Goal: Find specific page/section: Find specific page/section

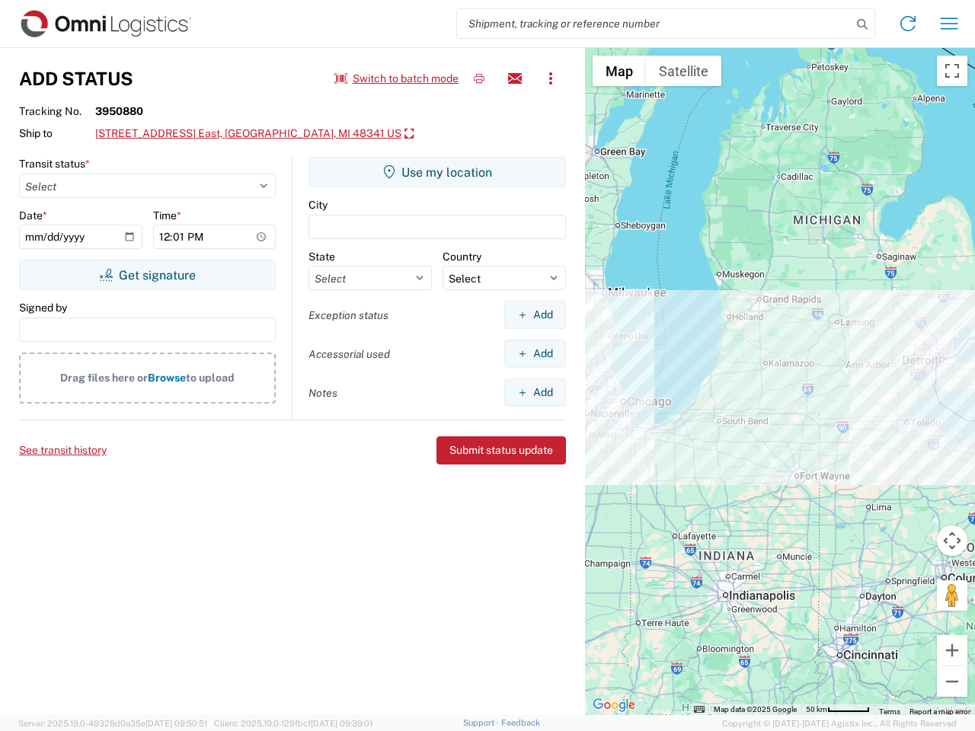
click at [654, 24] on input "search" at bounding box center [654, 23] width 394 height 29
click at [862, 24] on icon at bounding box center [861, 24] width 21 height 21
click at [908, 24] on icon at bounding box center [908, 23] width 24 height 24
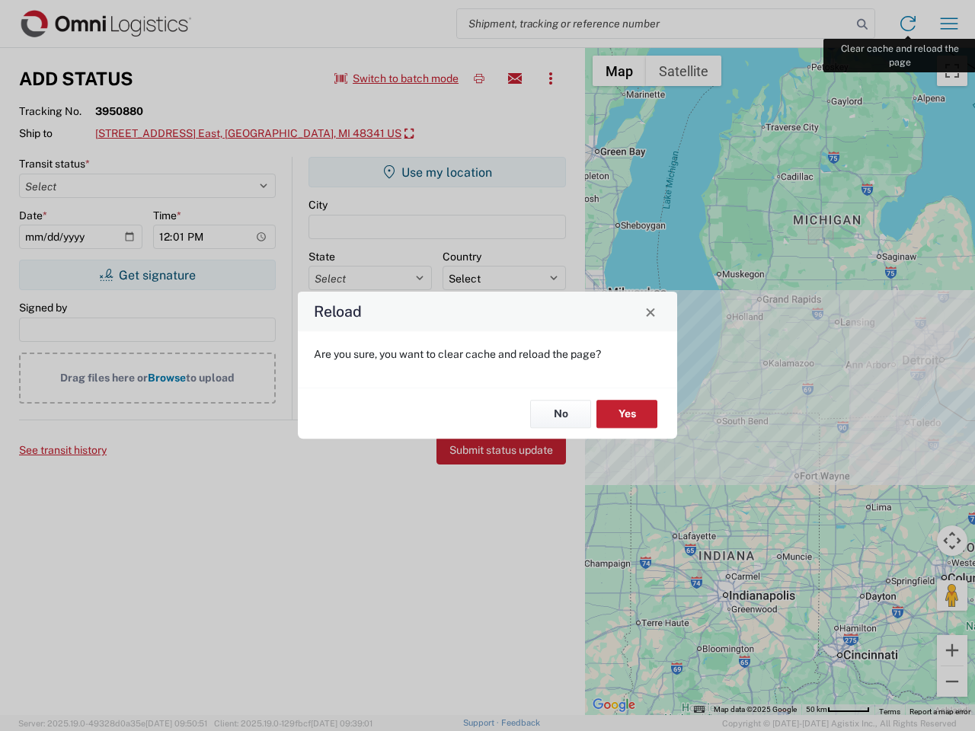
click at [949, 24] on div "Reload Are you sure, you want to clear cache and reload the page? No Yes" at bounding box center [487, 365] width 975 height 731
click at [397, 78] on div "Reload Are you sure, you want to clear cache and reload the page? No Yes" at bounding box center [487, 365] width 975 height 731
click at [479, 78] on div "Reload Are you sure, you want to clear cache and reload the page? No Yes" at bounding box center [487, 365] width 975 height 731
click at [515, 78] on div "Reload Are you sure, you want to clear cache and reload the page? No Yes" at bounding box center [487, 365] width 975 height 731
click at [551, 78] on div "Reload Are you sure, you want to clear cache and reload the page? No Yes" at bounding box center [487, 365] width 975 height 731
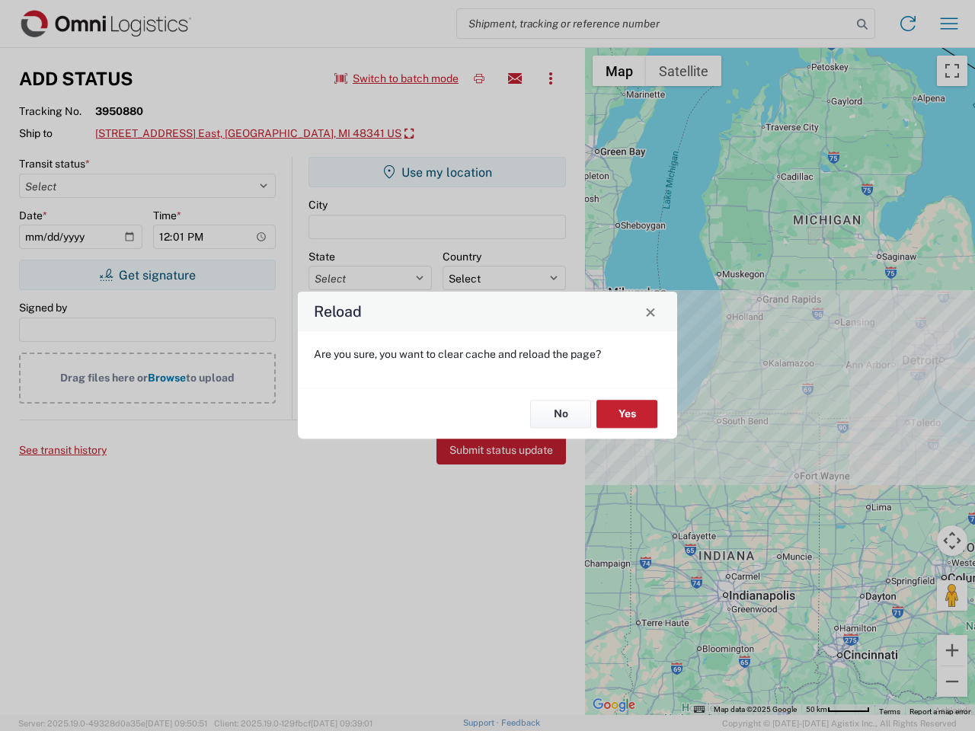
click at [206, 134] on div "Reload Are you sure, you want to clear cache and reload the page? No Yes" at bounding box center [487, 365] width 975 height 731
click at [147, 275] on div "Reload Are you sure, you want to clear cache and reload the page? No Yes" at bounding box center [487, 365] width 975 height 731
